Goal: Transaction & Acquisition: Book appointment/travel/reservation

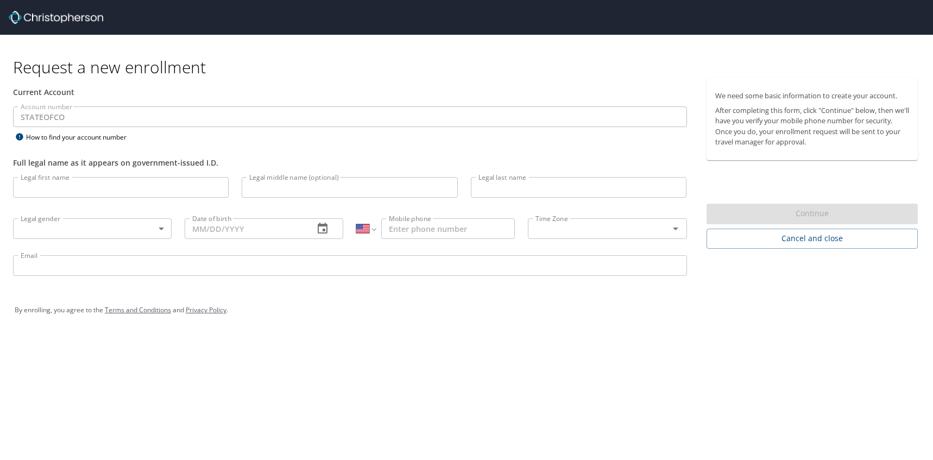
select select "US"
click at [145, 194] on input "Legal first name" at bounding box center [121, 187] width 216 height 21
type input "Michelle"
type input "Then"
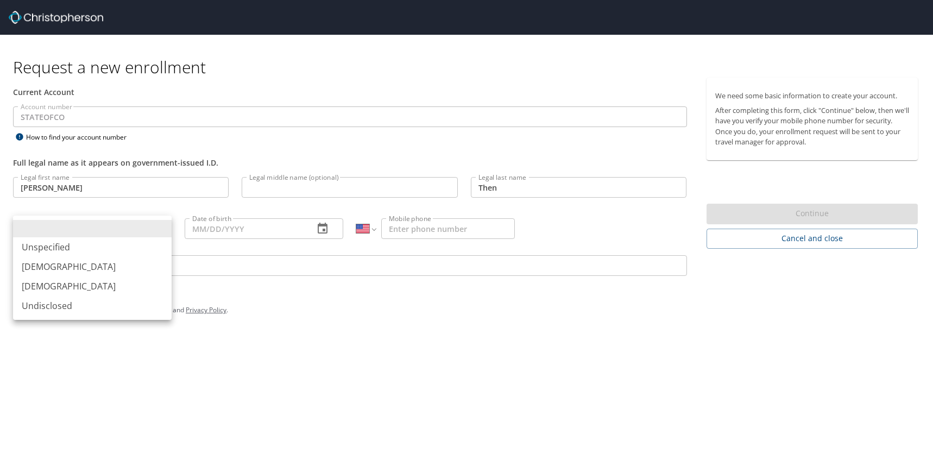
click at [65, 232] on body "Request a new enrollment Current Account Account number STATEOFCO Account numbe…" at bounding box center [466, 230] width 933 height 460
click at [49, 292] on li "Female" at bounding box center [92, 286] width 159 height 20
type input "Female"
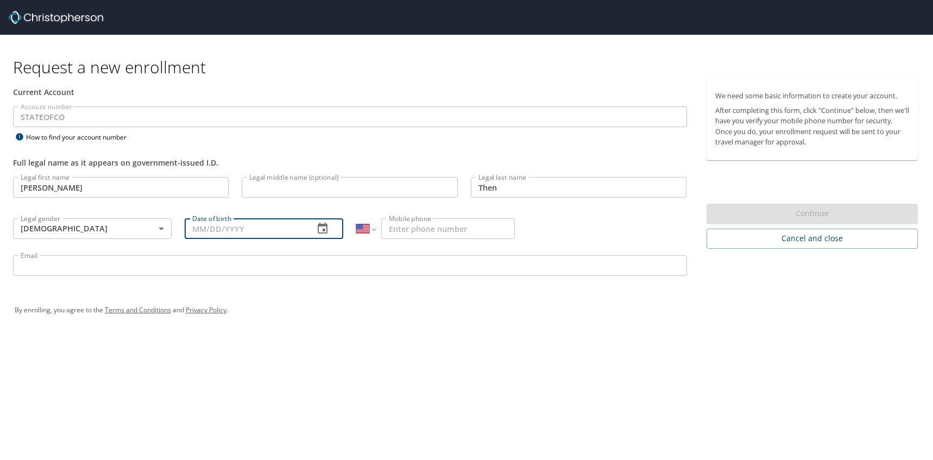
click at [245, 233] on input "Date of birth" at bounding box center [245, 228] width 121 height 21
type input "04/26/1984"
click at [402, 221] on input "Mobile phone" at bounding box center [448, 228] width 134 height 21
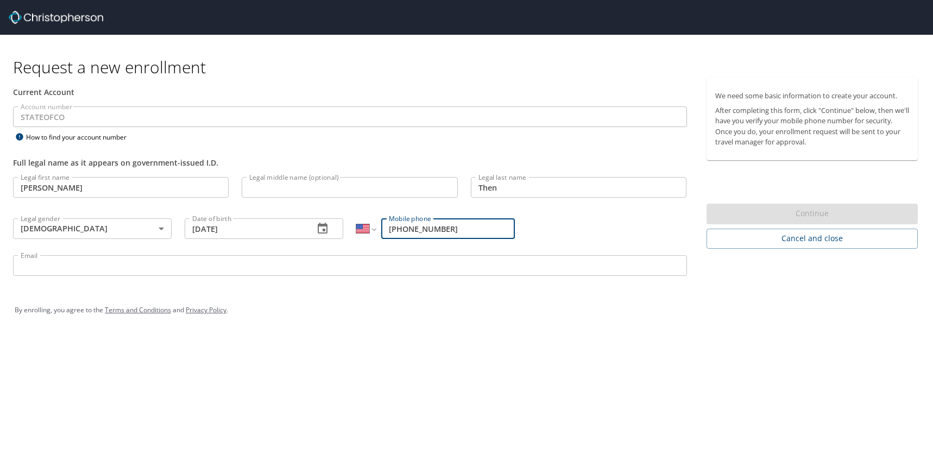
type input "(917) 693-6797"
click at [310, 261] on input "Email" at bounding box center [350, 265] width 674 height 21
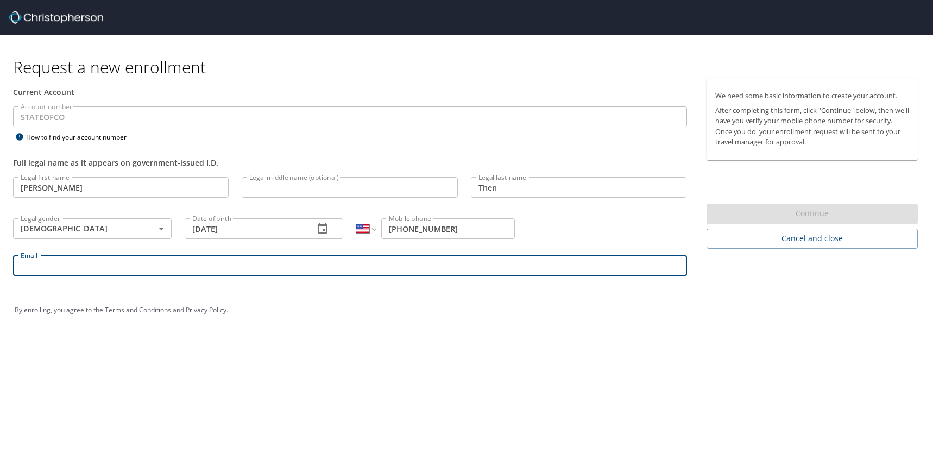
type input "michelle.then@dhha.org"
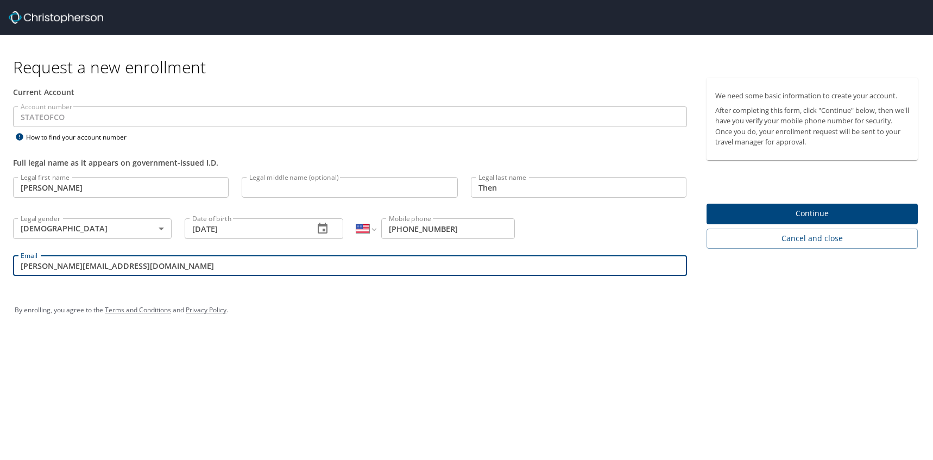
click at [845, 209] on span "Continue" at bounding box center [812, 214] width 194 height 14
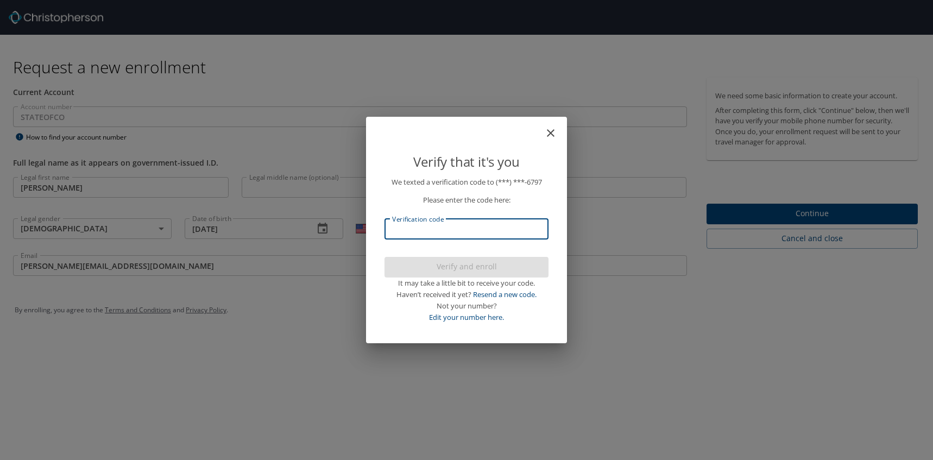
click at [519, 230] on input "Verification code" at bounding box center [466, 229] width 164 height 21
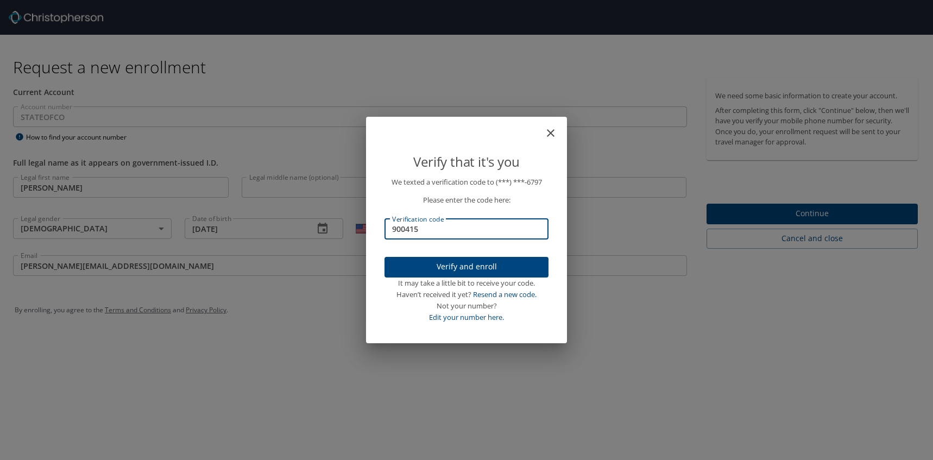
type input "900415"
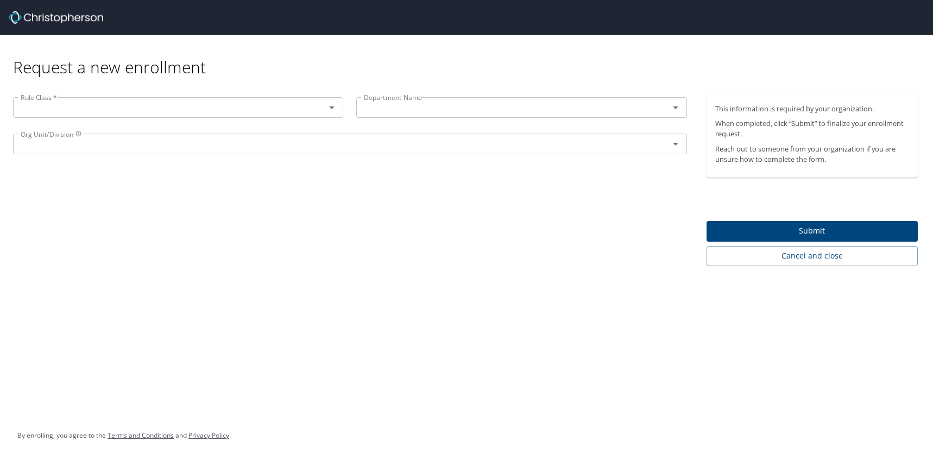
click at [287, 114] on input "text" at bounding box center [162, 107] width 292 height 14
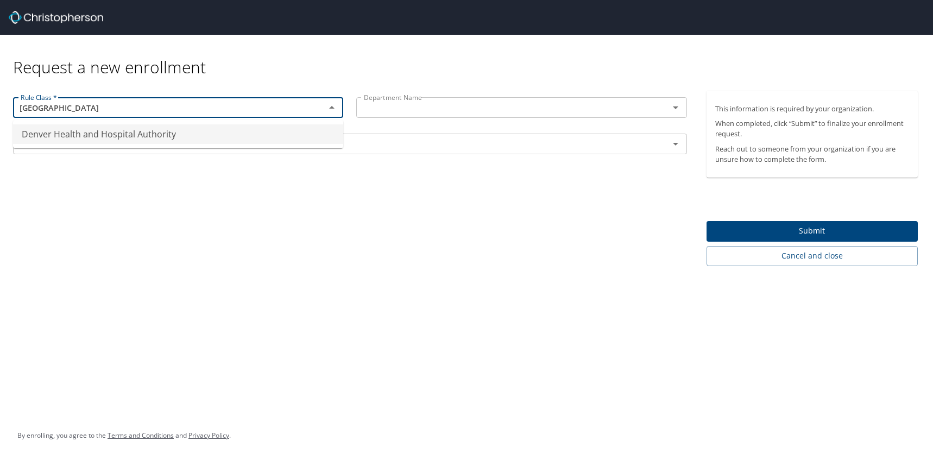
click at [274, 129] on li "Denver Health and Hospital Authority" at bounding box center [178, 134] width 330 height 20
type input "Denver Health and Hospital Authority"
click at [773, 229] on span "Submit" at bounding box center [812, 231] width 194 height 14
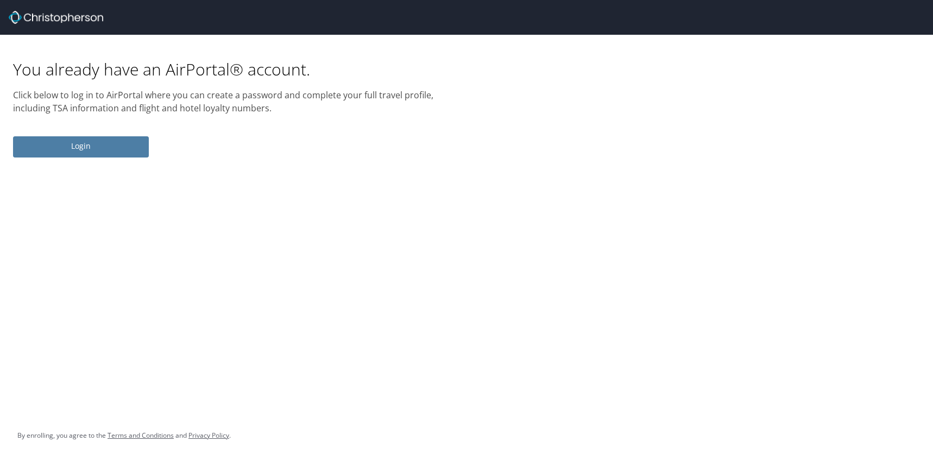
click at [91, 144] on span "Login" at bounding box center [81, 147] width 118 height 14
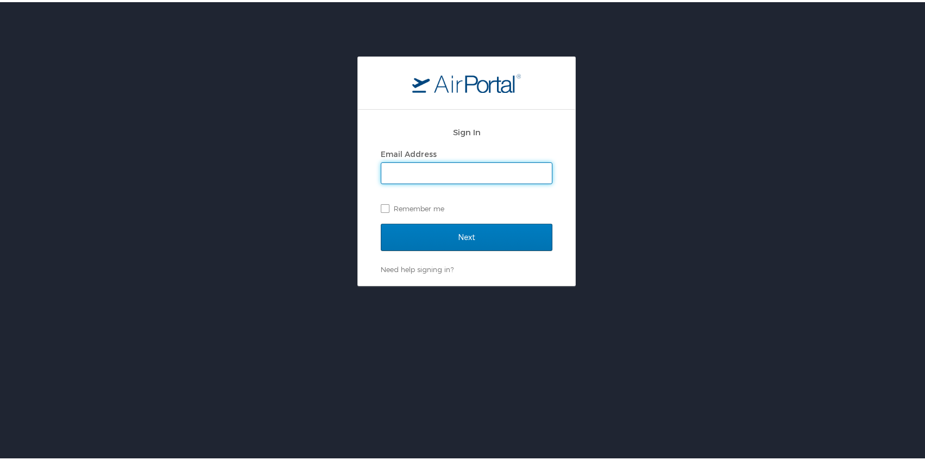
click at [488, 175] on input "Email Address" at bounding box center [466, 171] width 171 height 21
type input "michelle.then@dhha.org"
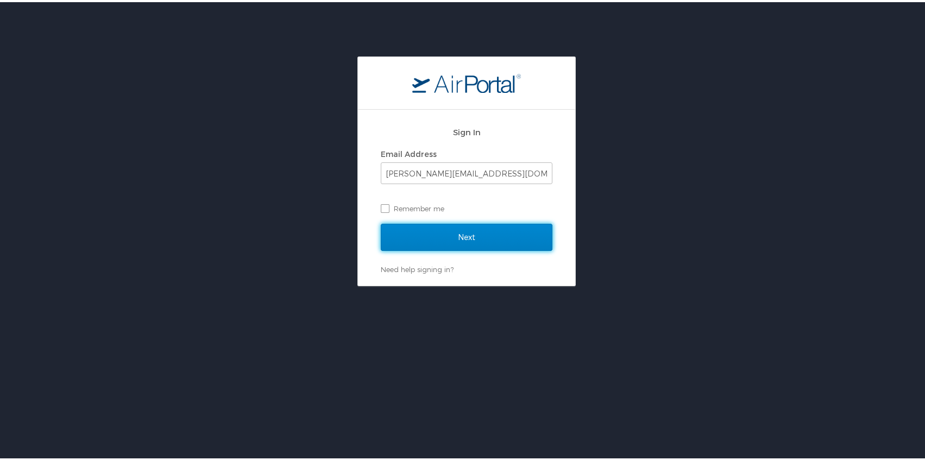
click at [468, 238] on input "Next" at bounding box center [467, 235] width 172 height 27
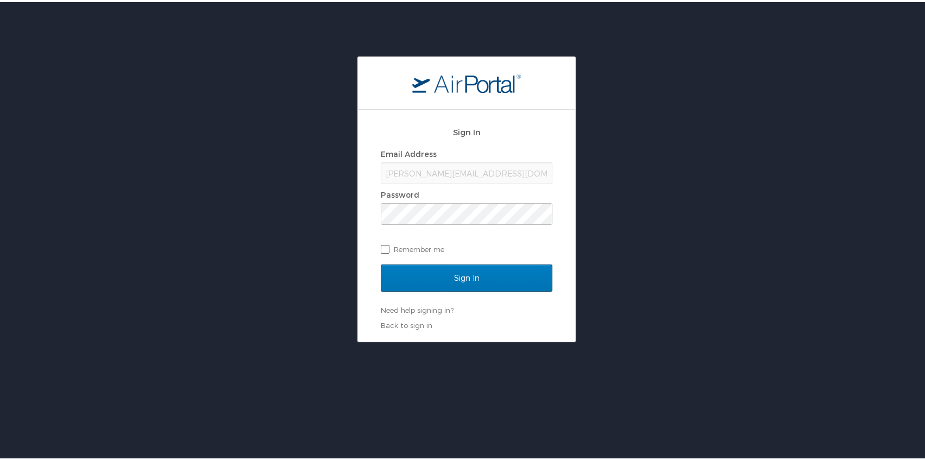
click at [383, 246] on label "Remember me" at bounding box center [467, 247] width 172 height 16
click at [383, 246] on input "Remember me" at bounding box center [384, 246] width 7 height 7
checkbox input "true"
click at [381, 262] on input "Sign In" at bounding box center [467, 275] width 172 height 27
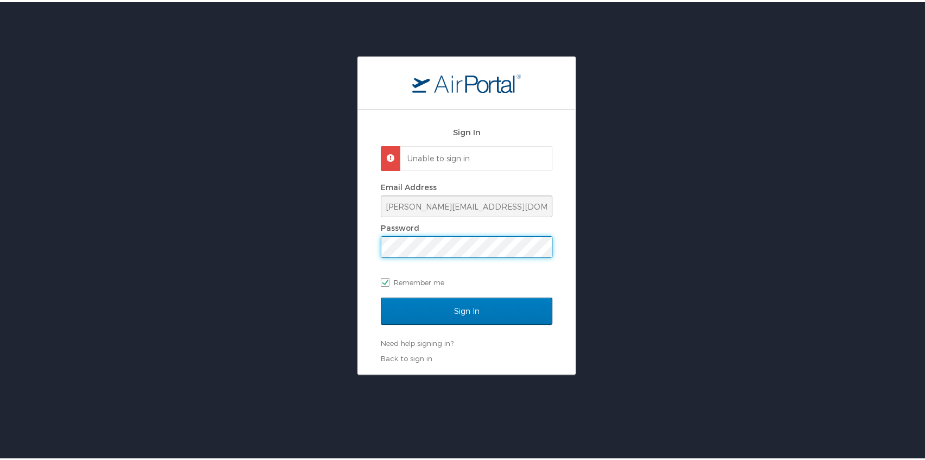
click at [381, 295] on input "Sign In" at bounding box center [467, 308] width 172 height 27
click at [324, 222] on div "Sign In Unable to sign in Email Address michelle.then@dhha.org Password Remembe…" at bounding box center [466, 213] width 933 height 318
click at [381, 295] on input "Sign In" at bounding box center [467, 308] width 172 height 27
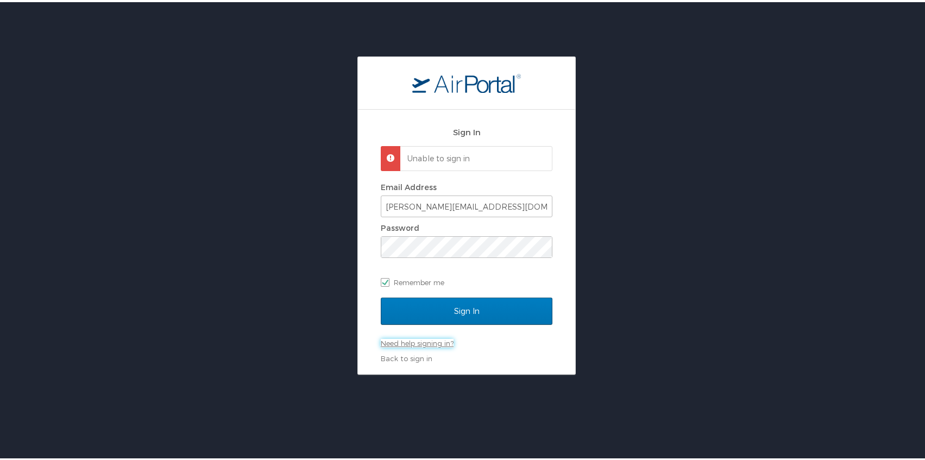
click at [409, 340] on link "Need help signing in?" at bounding box center [417, 341] width 73 height 9
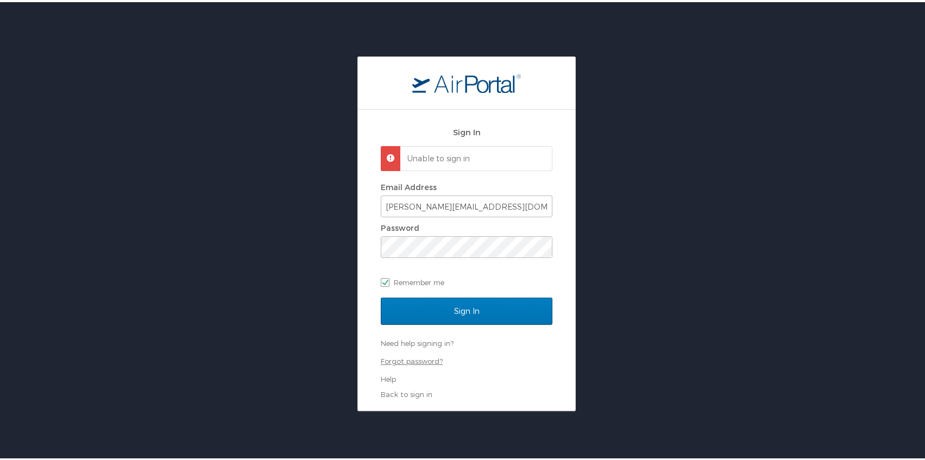
click at [414, 358] on link "Forgot password?" at bounding box center [412, 359] width 62 height 9
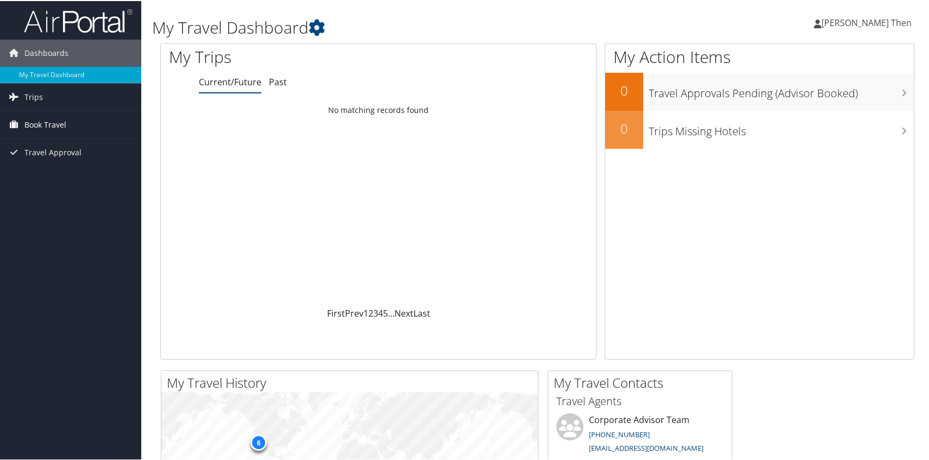
click at [43, 123] on span "Book Travel" at bounding box center [45, 123] width 42 height 27
click at [59, 200] on span "Travel Approval" at bounding box center [52, 200] width 57 height 27
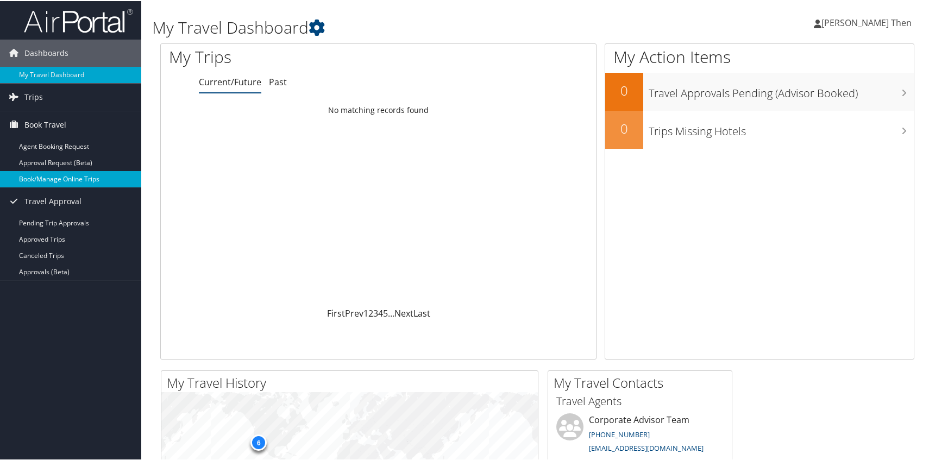
click at [37, 178] on link "Book/Manage Online Trips" at bounding box center [70, 178] width 141 height 16
